Goal: Navigation & Orientation: Find specific page/section

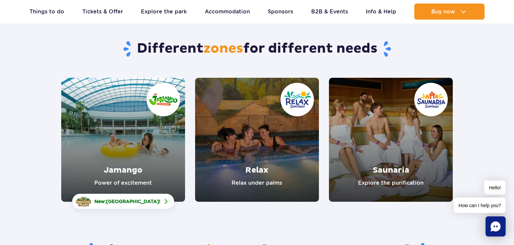
scroll to position [35, 0]
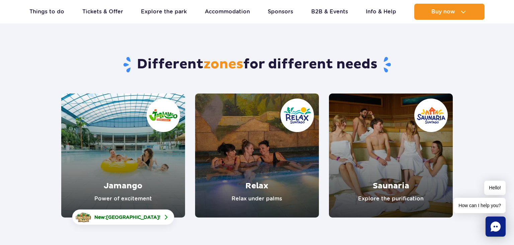
click at [144, 141] on link "Jamango" at bounding box center [123, 155] width 124 height 124
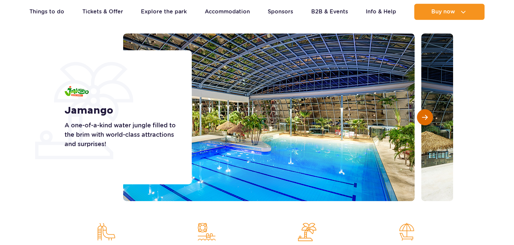
scroll to position [71, 0]
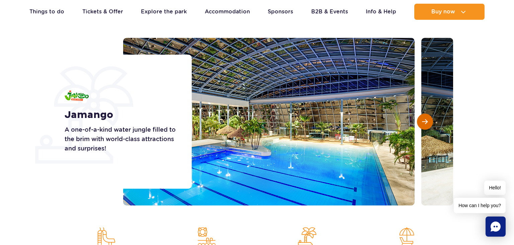
click at [425, 123] on span "Next slide" at bounding box center [425, 122] width 6 height 6
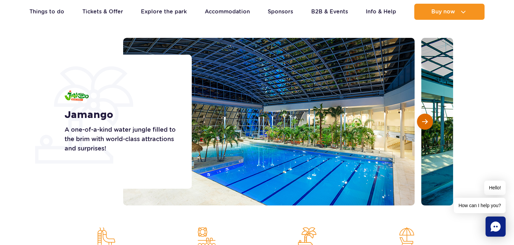
click at [425, 123] on span "Next slide" at bounding box center [425, 122] width 6 height 6
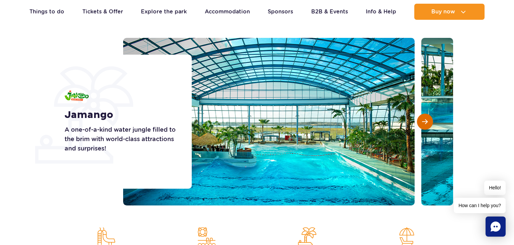
click at [425, 123] on span "Next slide" at bounding box center [425, 122] width 6 height 6
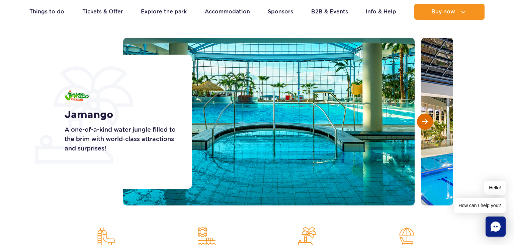
click at [425, 123] on span "Next slide" at bounding box center [425, 122] width 6 height 6
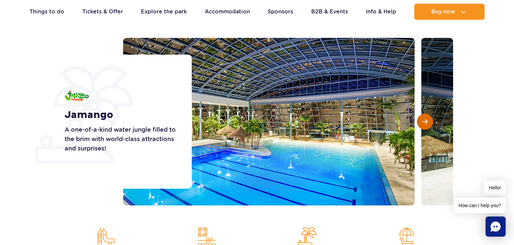
click at [425, 123] on span "Next slide" at bounding box center [425, 122] width 6 height 6
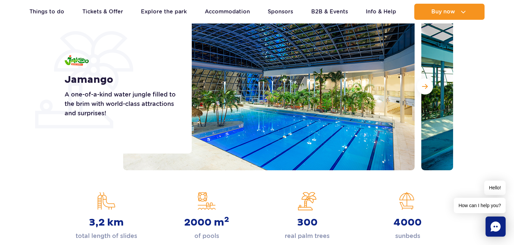
scroll to position [0, 0]
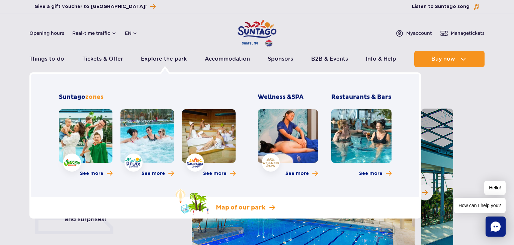
click at [246, 206] on p "Map of our park" at bounding box center [241, 208] width 50 height 8
